Goal: Task Accomplishment & Management: Manage account settings

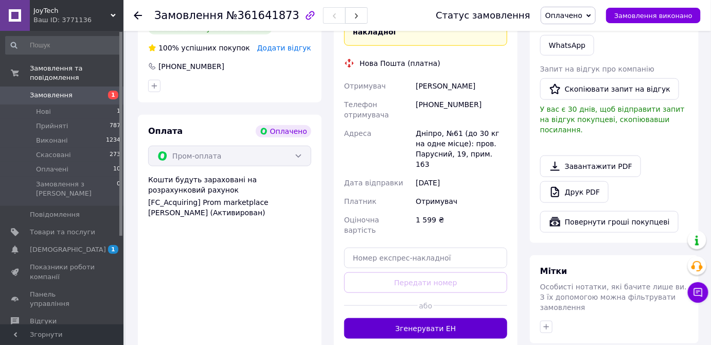
click at [428, 318] on button "Згенерувати ЕН" at bounding box center [425, 328] width 163 height 21
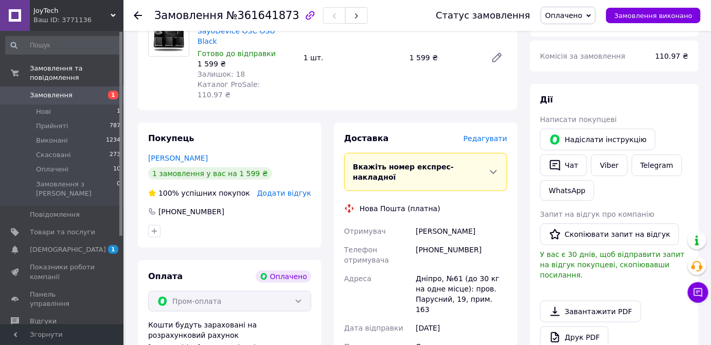
scroll to position [46, 0]
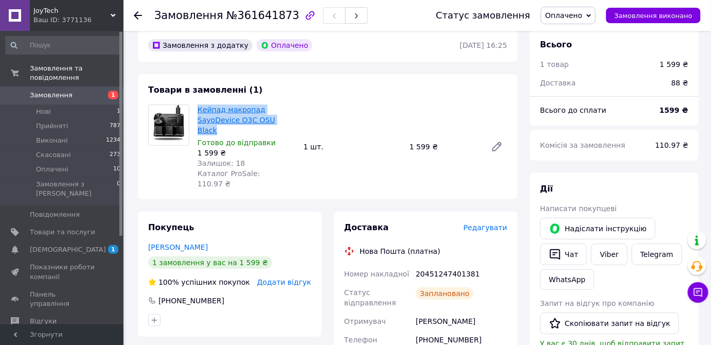
drag, startPoint x: 252, startPoint y: 122, endPoint x: 198, endPoint y: 110, distance: 54.9
click at [198, 110] on span "Кейпад макропад SayoDevice O3C OSU Black" at bounding box center [247, 119] width 98 height 31
copy link "Кейпад макропад SayoDevice O3C OSU Black"
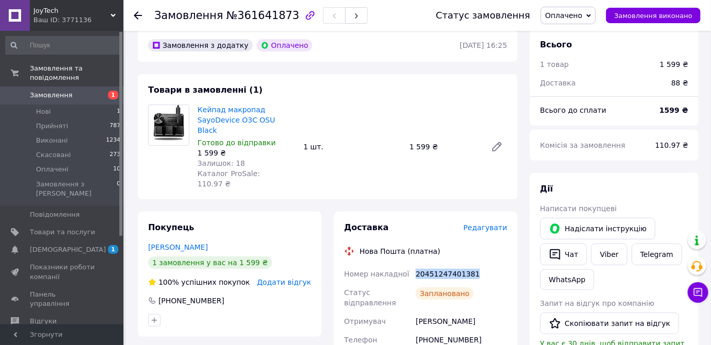
drag, startPoint x: 470, startPoint y: 253, endPoint x: 414, endPoint y: 254, distance: 55.6
click at [414, 265] on div "20451247401381" at bounding box center [462, 274] width 96 height 19
copy div "20451247401381"
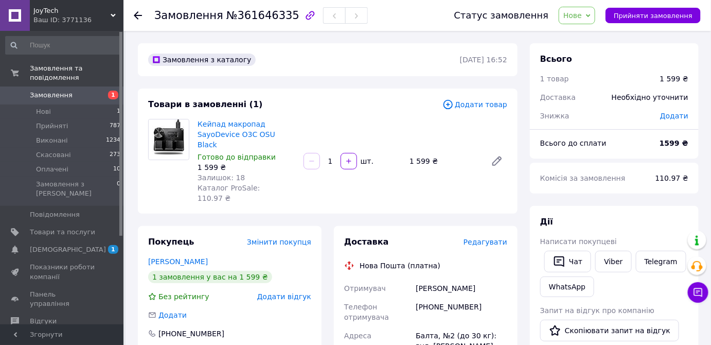
click at [582, 16] on span "Нове" at bounding box center [573, 15] width 19 height 8
click at [582, 32] on li "Прийнято" at bounding box center [582, 35] width 47 height 15
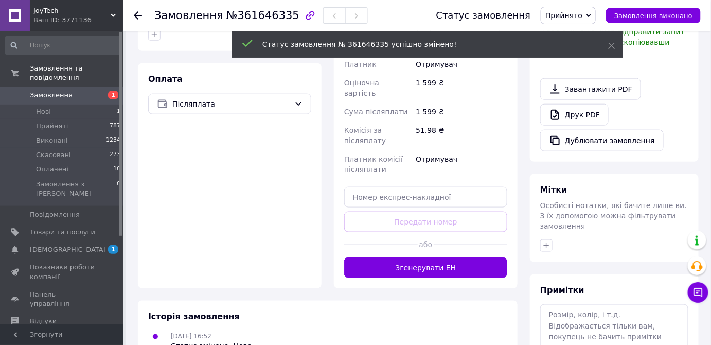
scroll to position [327, 0]
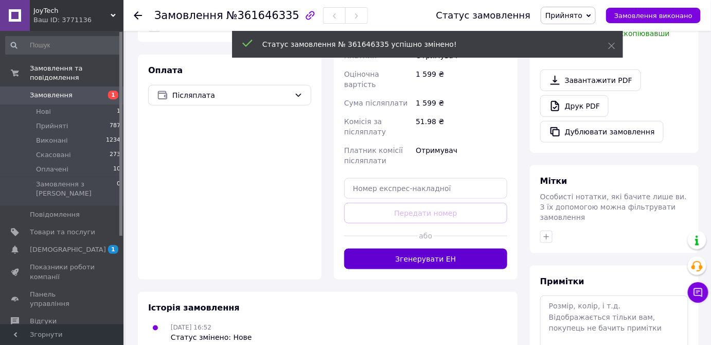
click at [420, 249] on button "Згенерувати ЕН" at bounding box center [425, 259] width 163 height 21
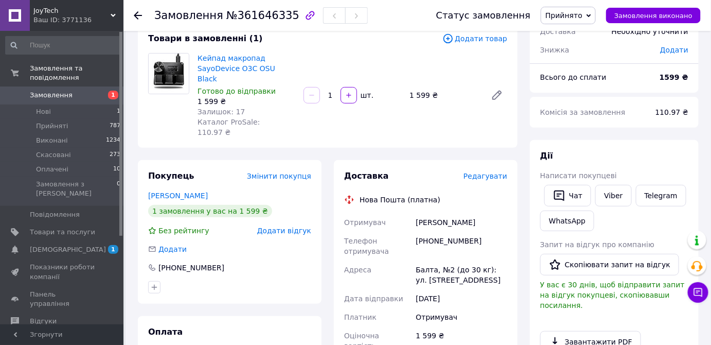
scroll to position [46, 0]
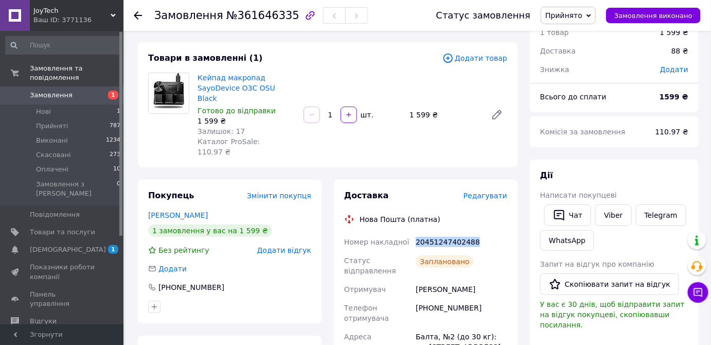
drag, startPoint x: 470, startPoint y: 221, endPoint x: 414, endPoint y: 221, distance: 56.1
click at [414, 233] on div "20451247402488" at bounding box center [462, 242] width 96 height 19
copy div "20451247402488"
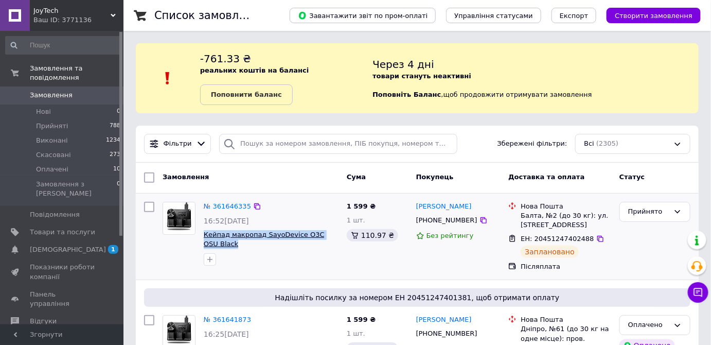
drag, startPoint x: 228, startPoint y: 246, endPoint x: 204, endPoint y: 235, distance: 26.0
click at [204, 235] on span "Кейпад макропад SayoDevice O3C OSU Black" at bounding box center [271, 239] width 135 height 19
copy span "Кейпад макропад SayoDevice O3C OSU Black"
